Goal: Information Seeking & Learning: Learn about a topic

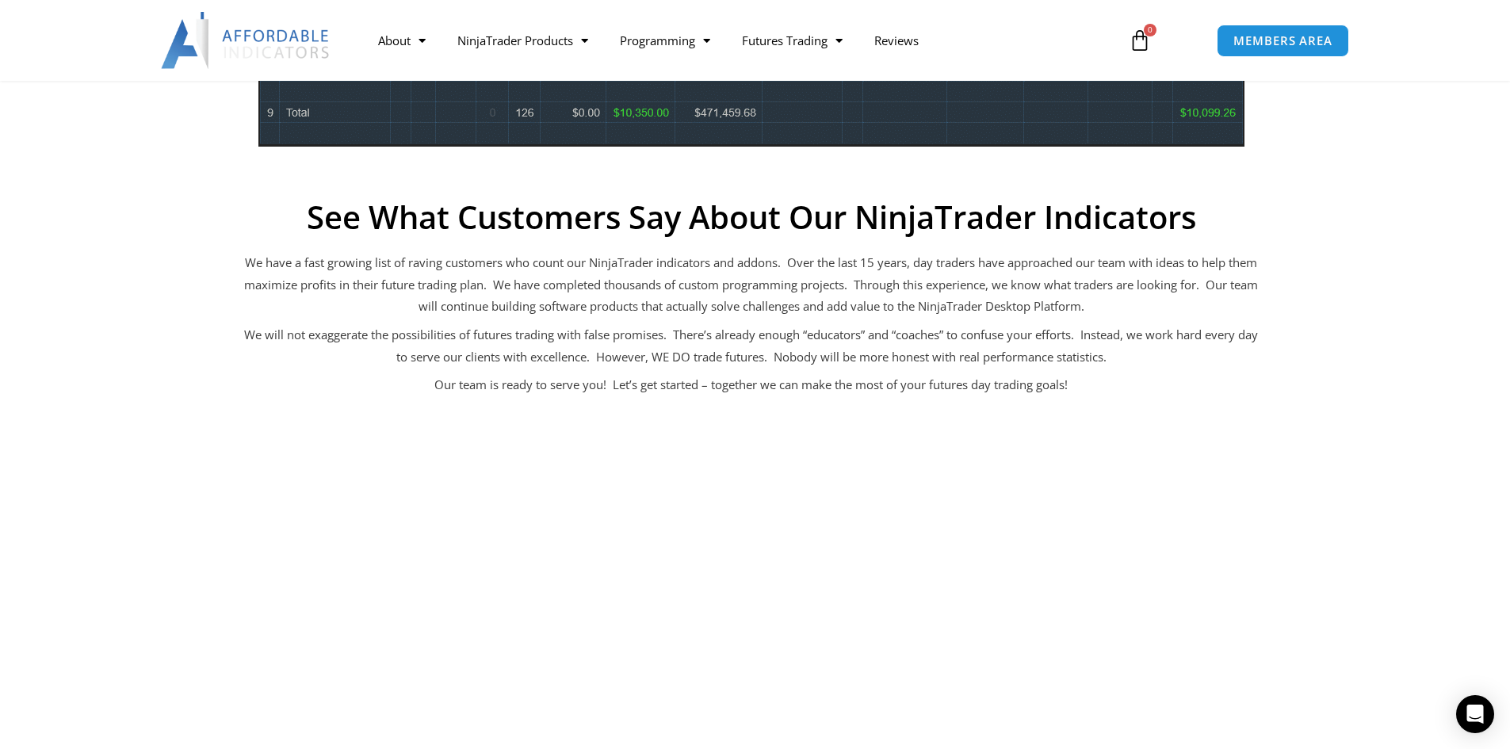
scroll to position [1110, 0]
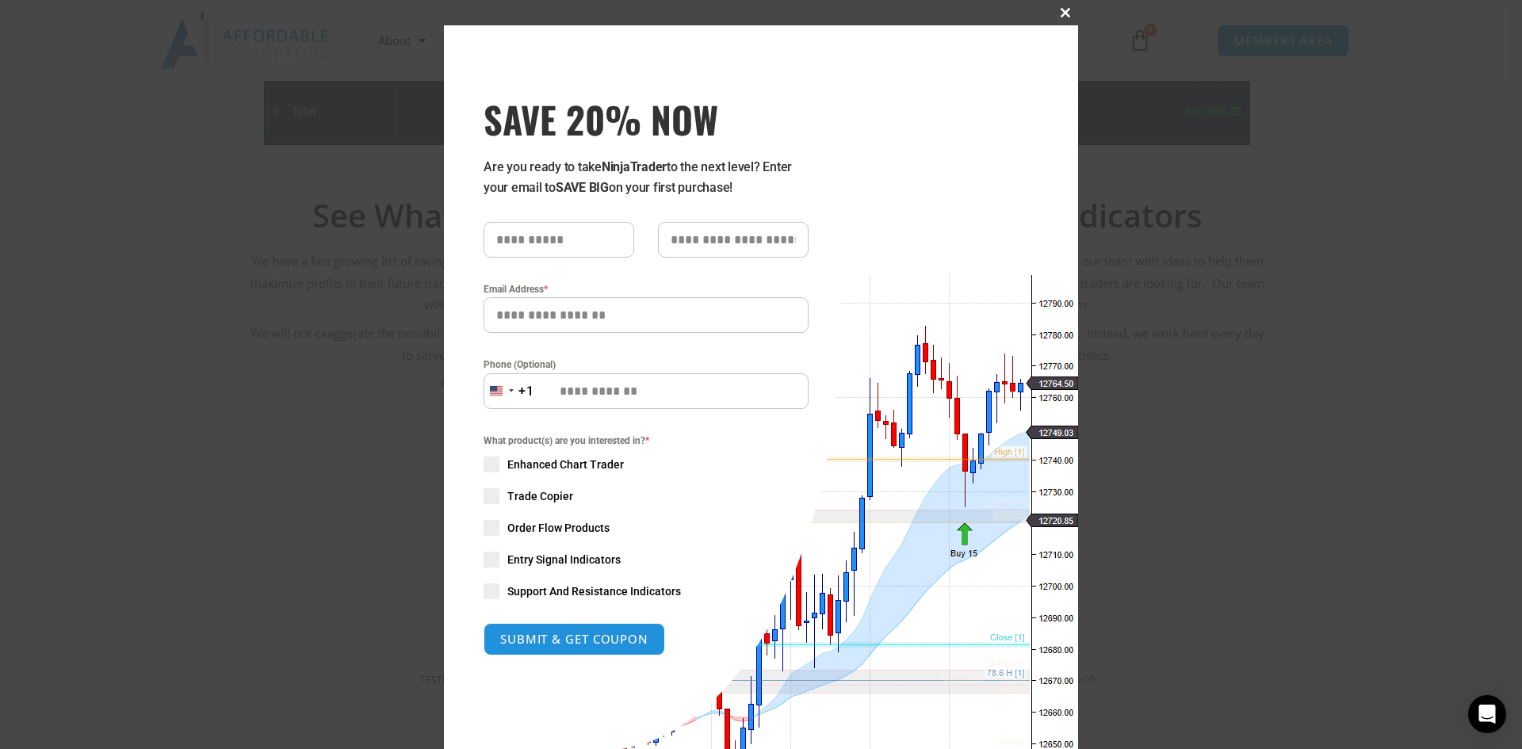
click at [1058, 13] on span "SAVE 20% NOW popup" at bounding box center [1065, 13] width 25 height 10
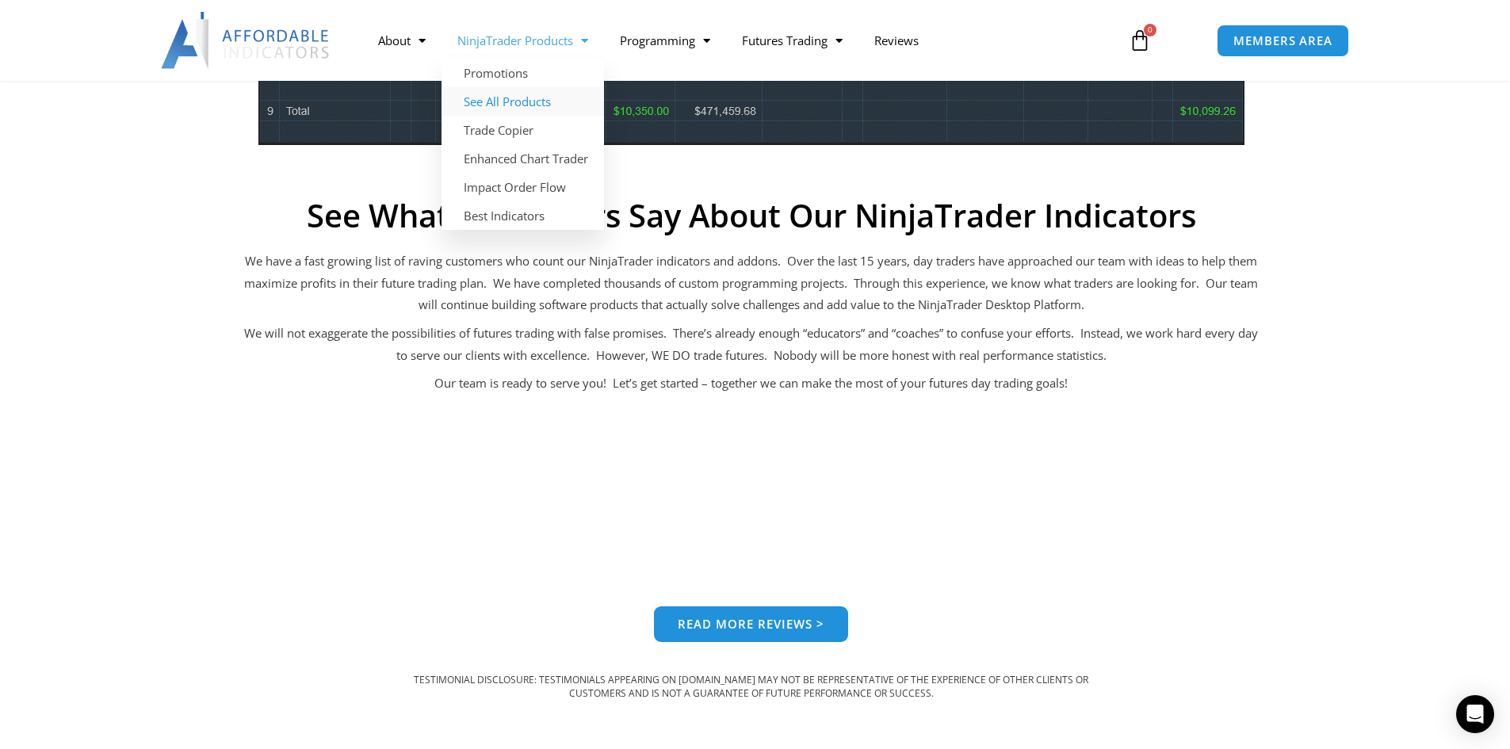
click at [526, 99] on link "See All Products" at bounding box center [523, 101] width 163 height 29
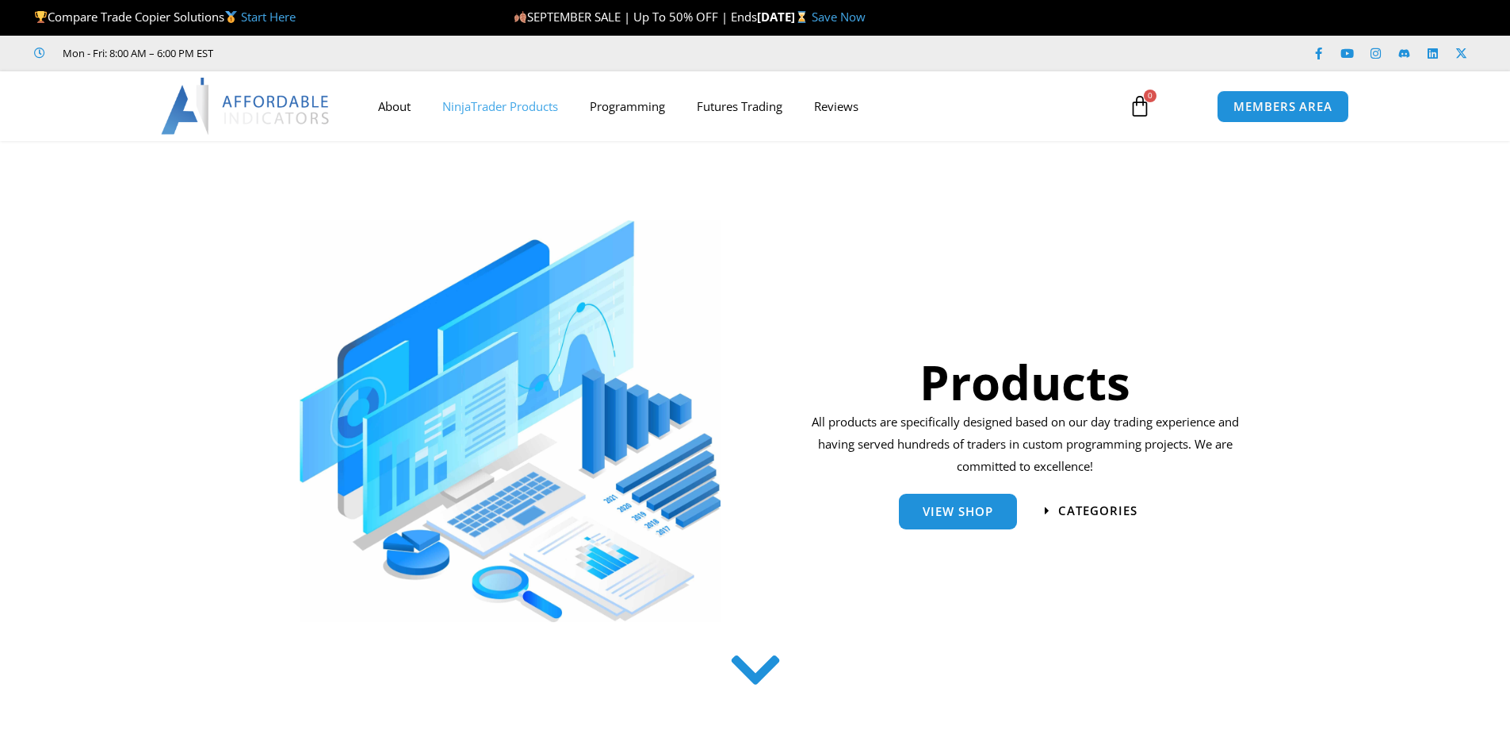
click at [533, 101] on link "NinjaTrader Products" at bounding box center [500, 106] width 147 height 36
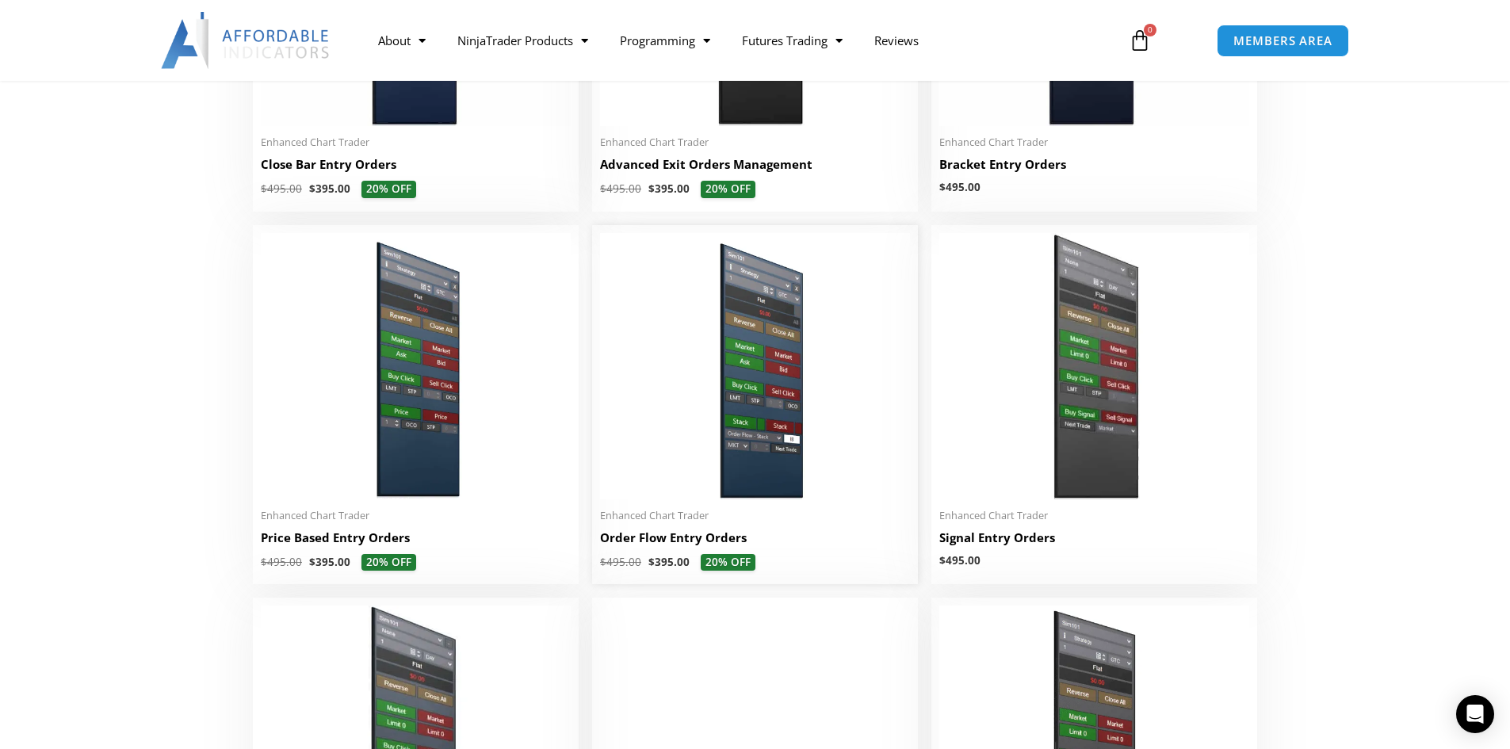
scroll to position [1226, 0]
